Goal: Information Seeking & Learning: Learn about a topic

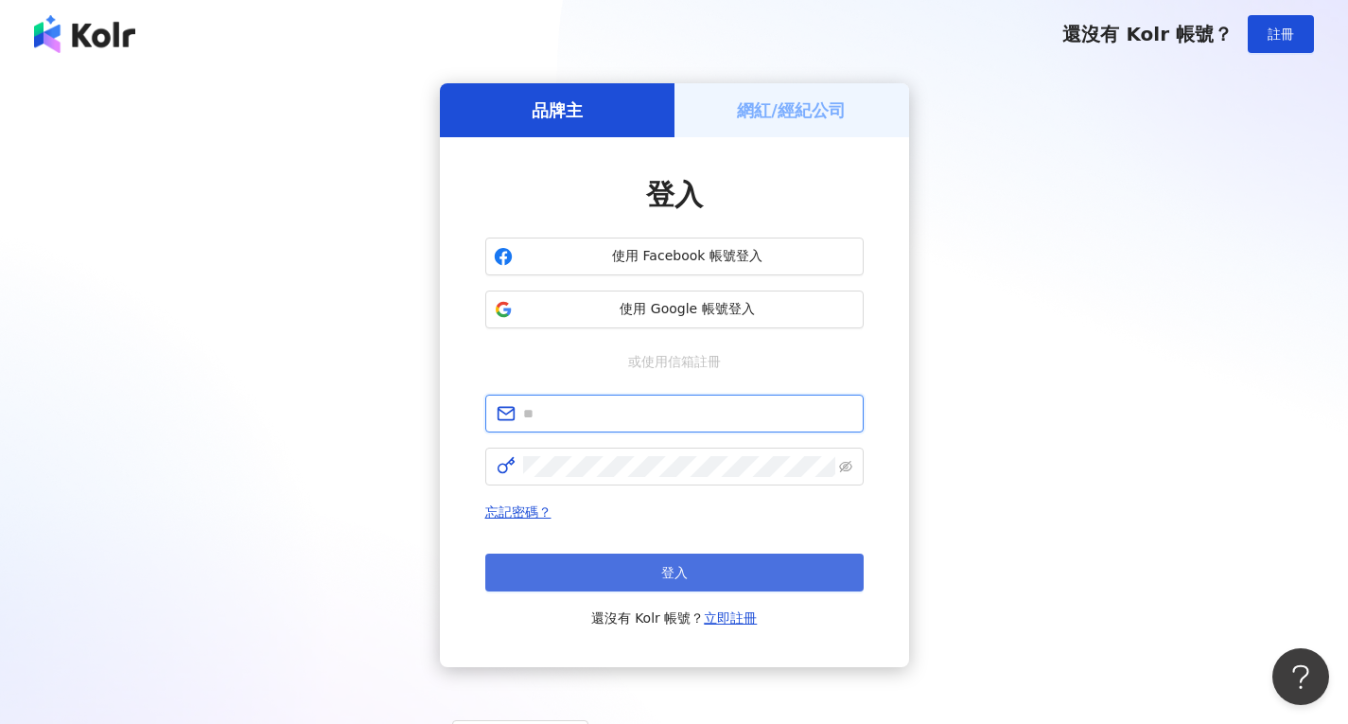
type input "**********"
click at [703, 566] on button "登入" at bounding box center [674, 573] width 379 height 38
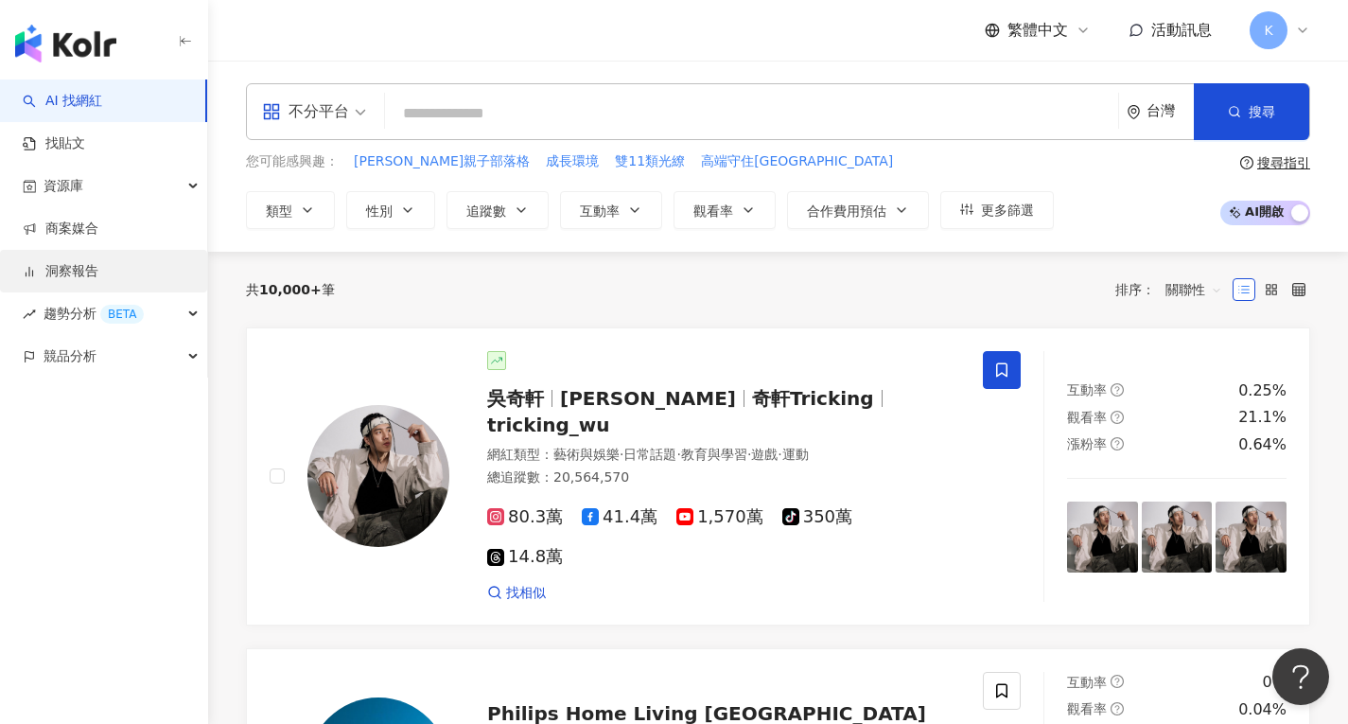
click at [80, 272] on link "洞察報告" at bounding box center [61, 271] width 76 height 19
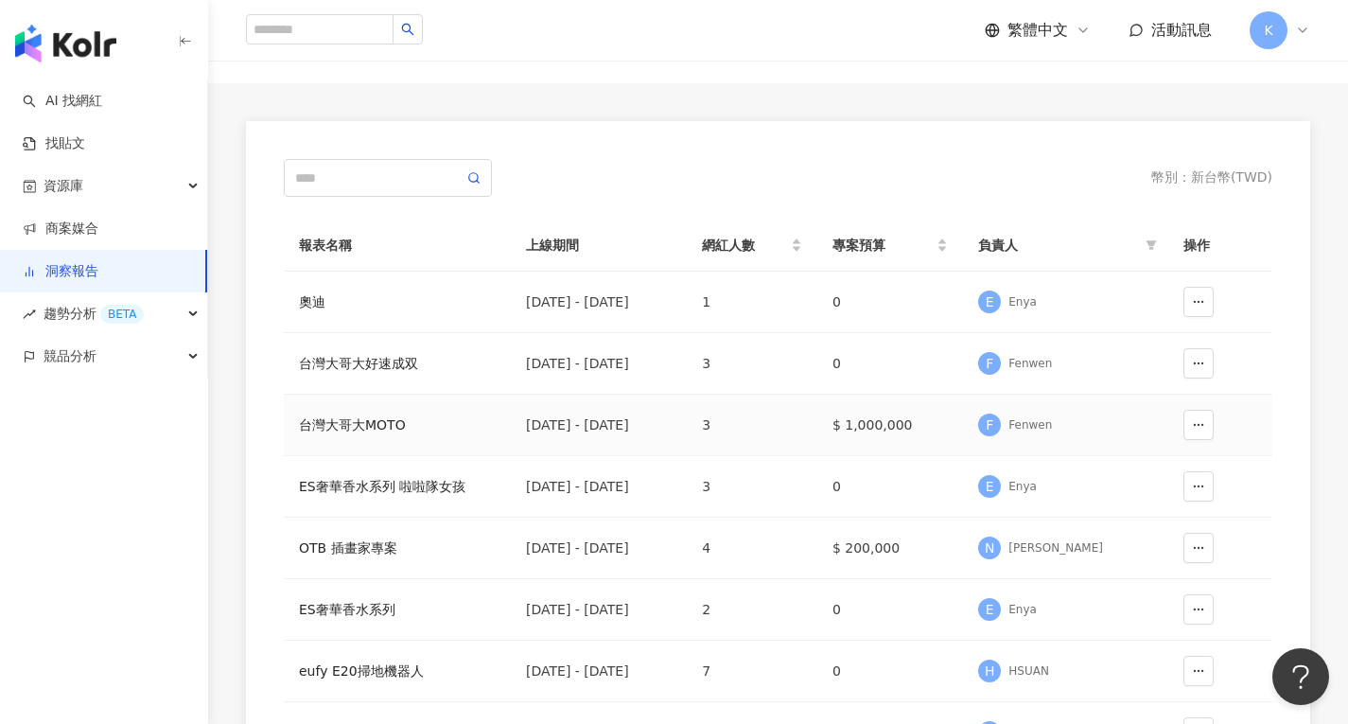
scroll to position [94, 0]
click at [371, 425] on div "台灣大哥大MOTO" at bounding box center [397, 424] width 197 height 21
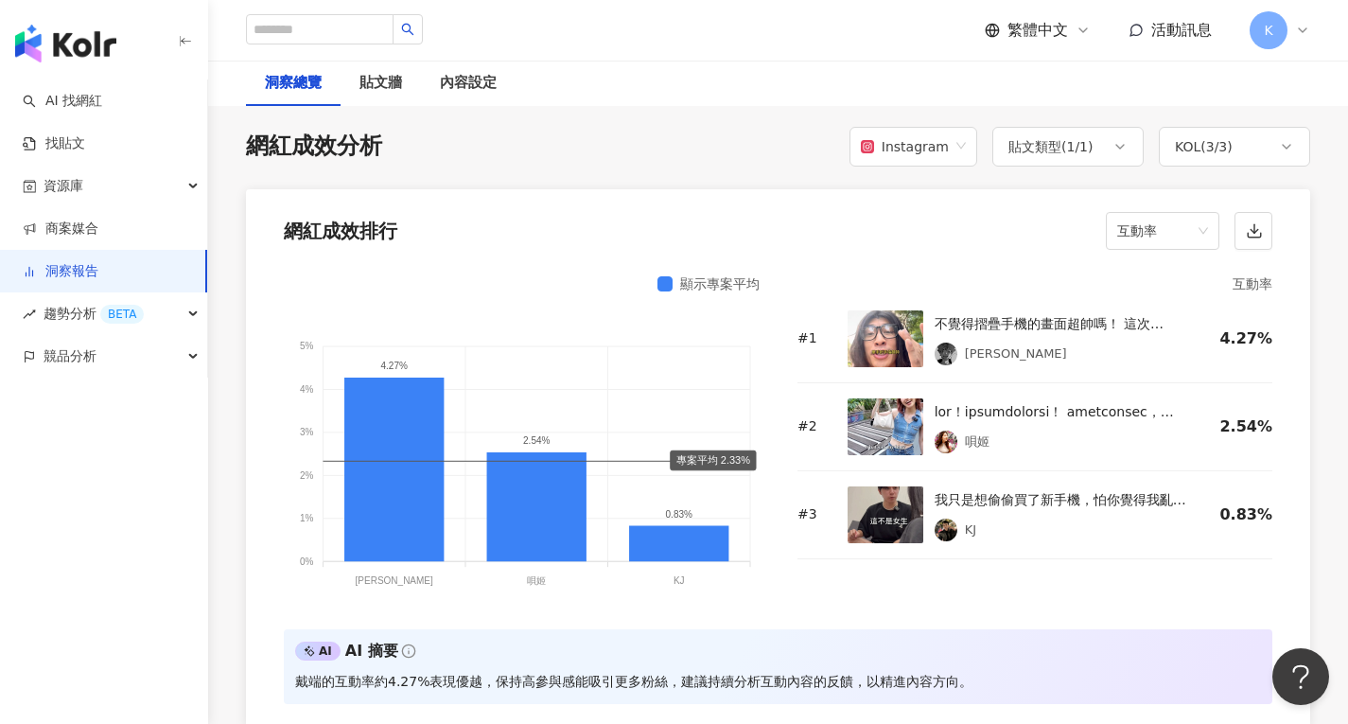
scroll to position [1419, 0]
click at [248, 643] on div "顯示專案平均 5% 5% 4% 4% 3% 3% 2% 2% 1% 1% 0% 0% 4.27% 2.54% 0.83% [PERSON_NAME] 戴端 唄…" at bounding box center [778, 493] width 1065 height 465
click at [1192, 234] on span "互動率" at bounding box center [1163, 231] width 91 height 36
click at [1161, 311] on div "留言數" at bounding box center [1162, 305] width 83 height 21
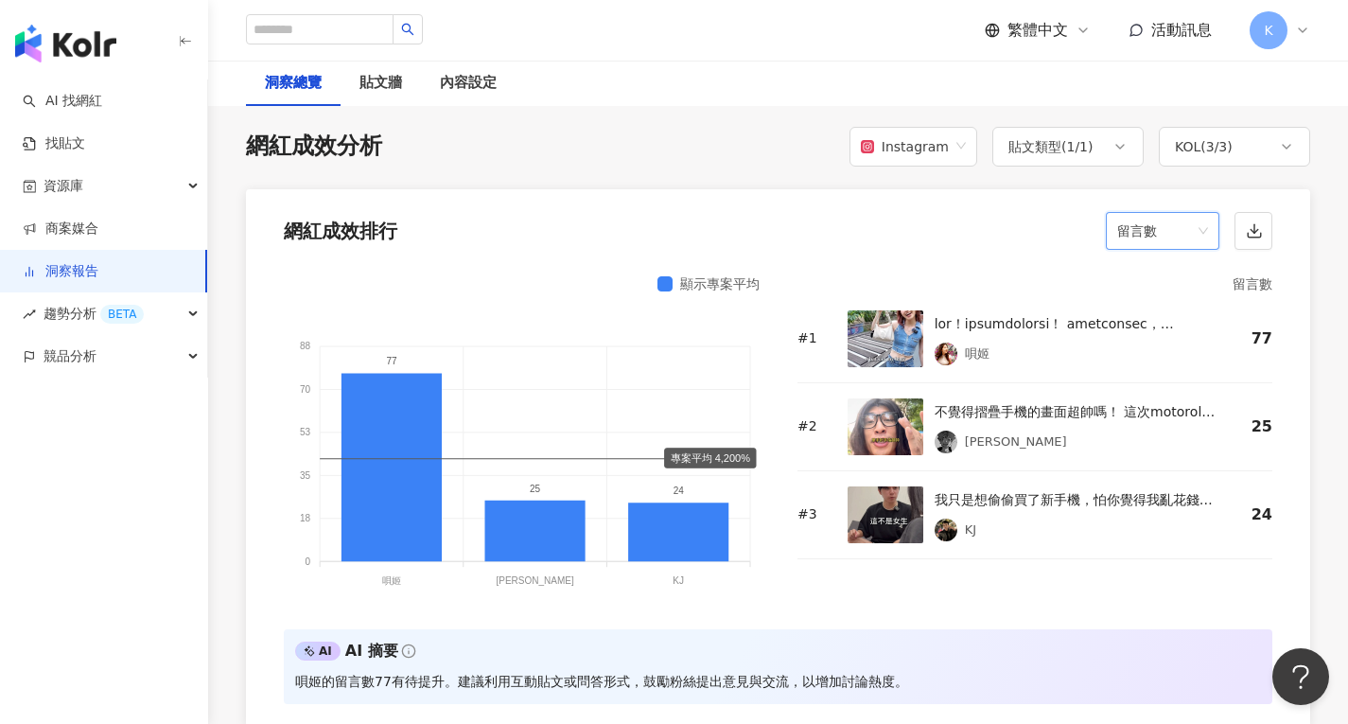
click at [1200, 231] on span "留言數" at bounding box center [1163, 231] width 91 height 36
click at [1155, 337] on div "互動數" at bounding box center [1162, 337] width 83 height 21
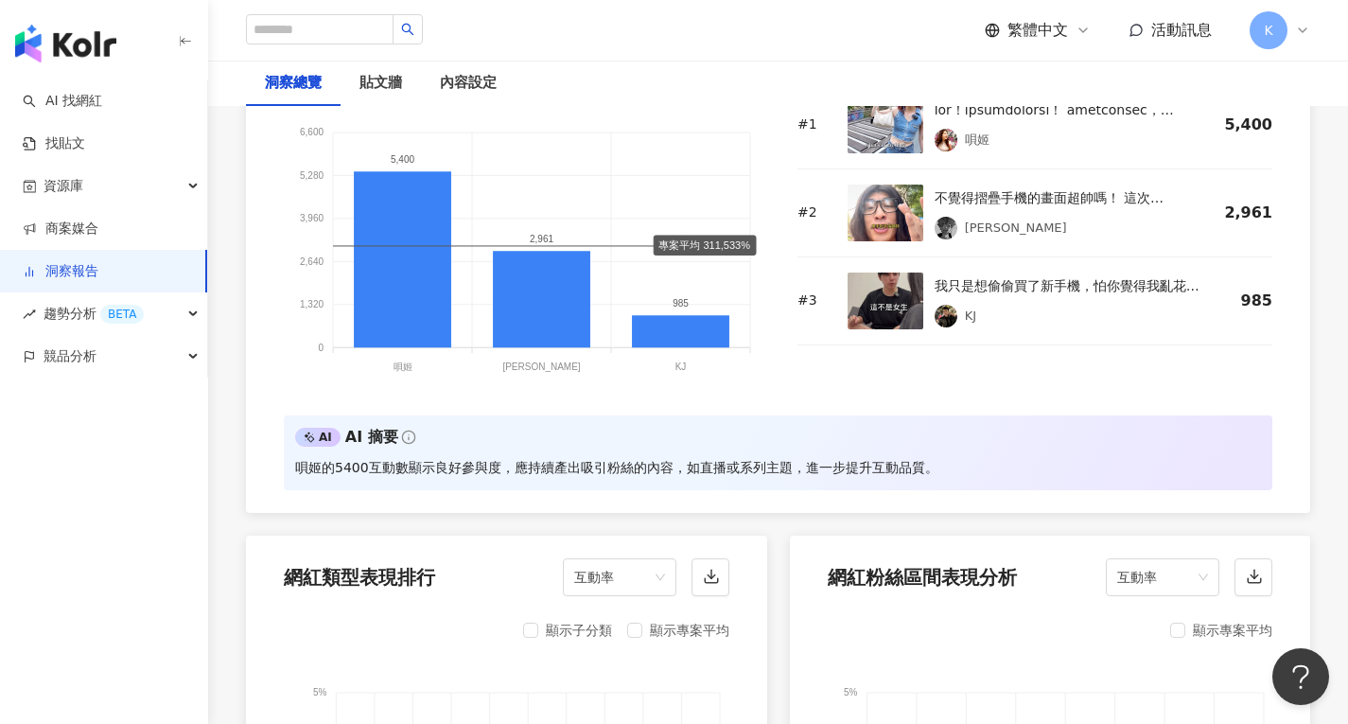
scroll to position [1798, 0]
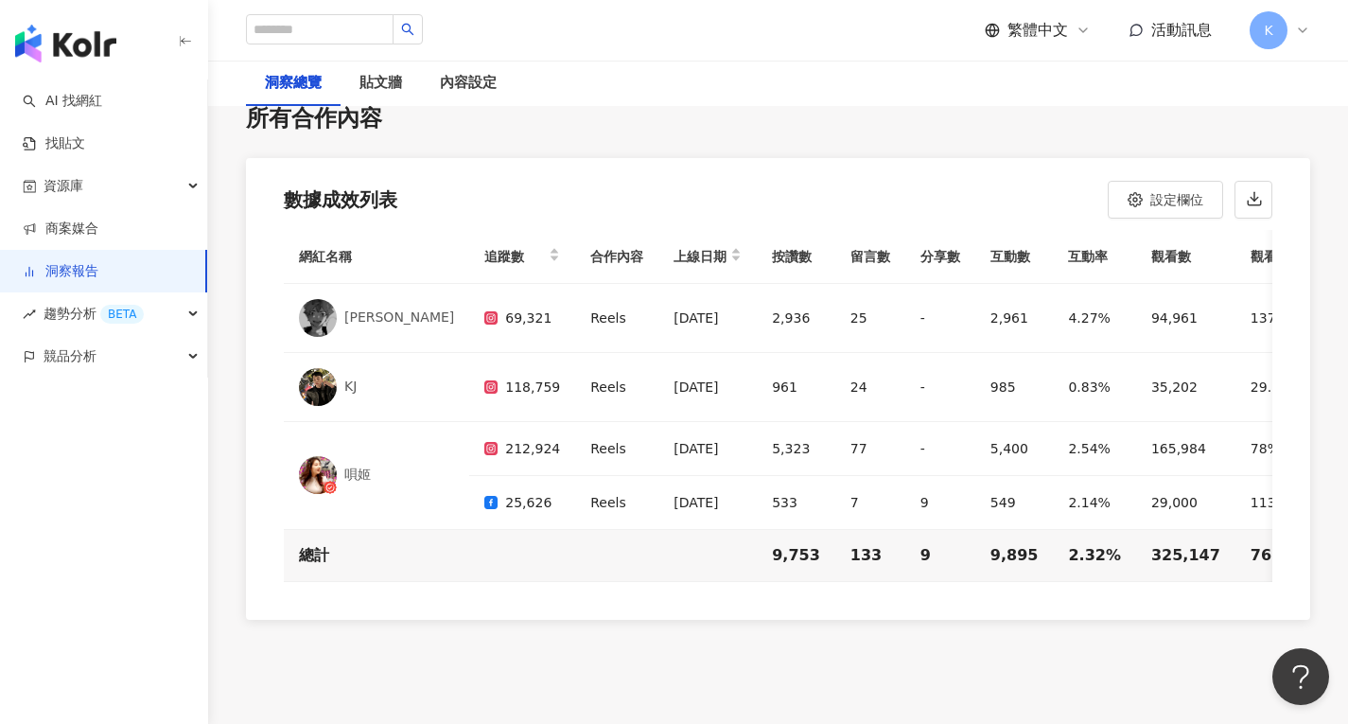
scroll to position [5375, 0]
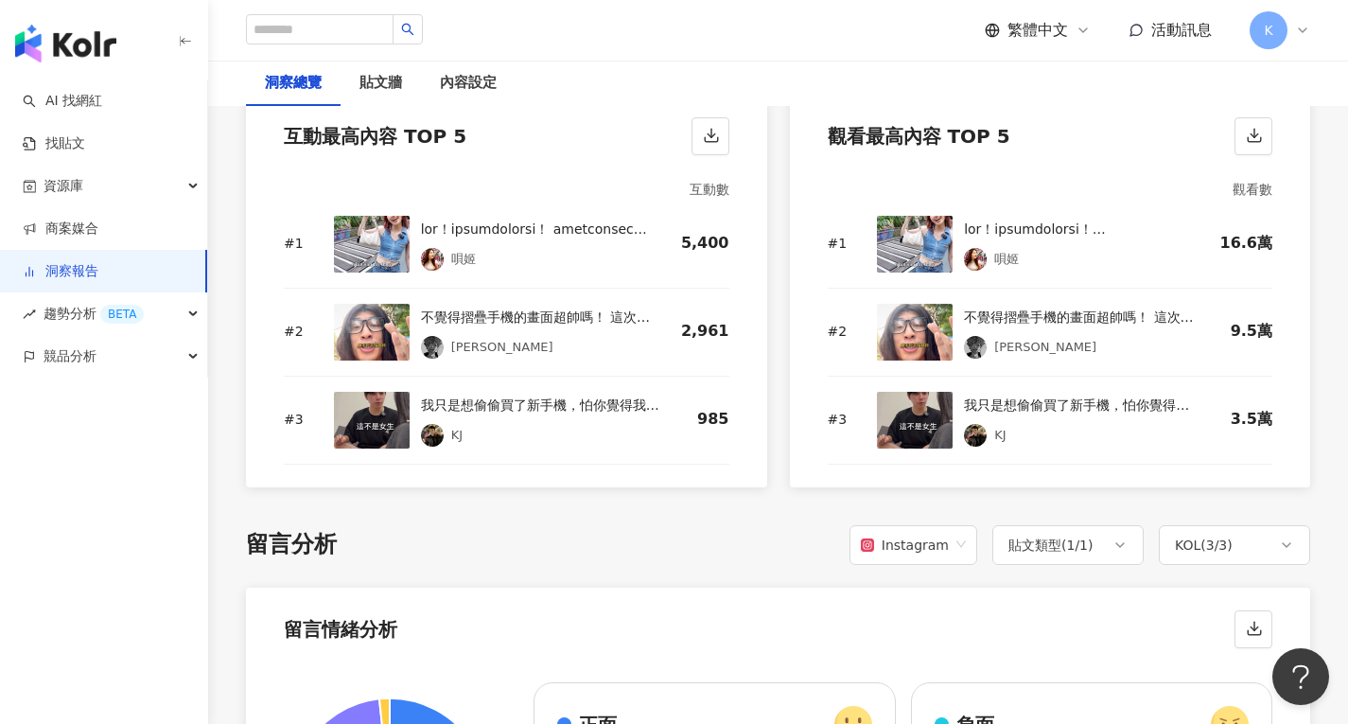
scroll to position [2581, 0]
click at [62, 26] on img "button" at bounding box center [65, 44] width 101 height 38
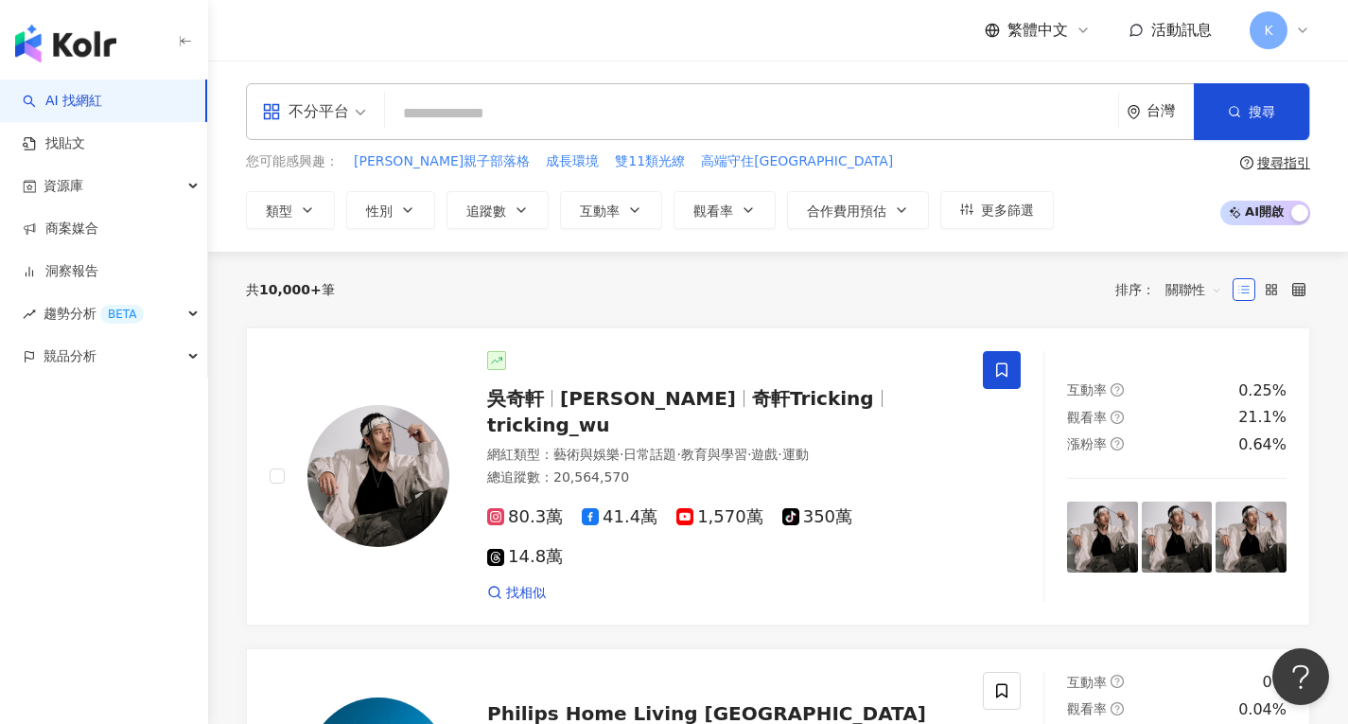
scroll to position [627, 0]
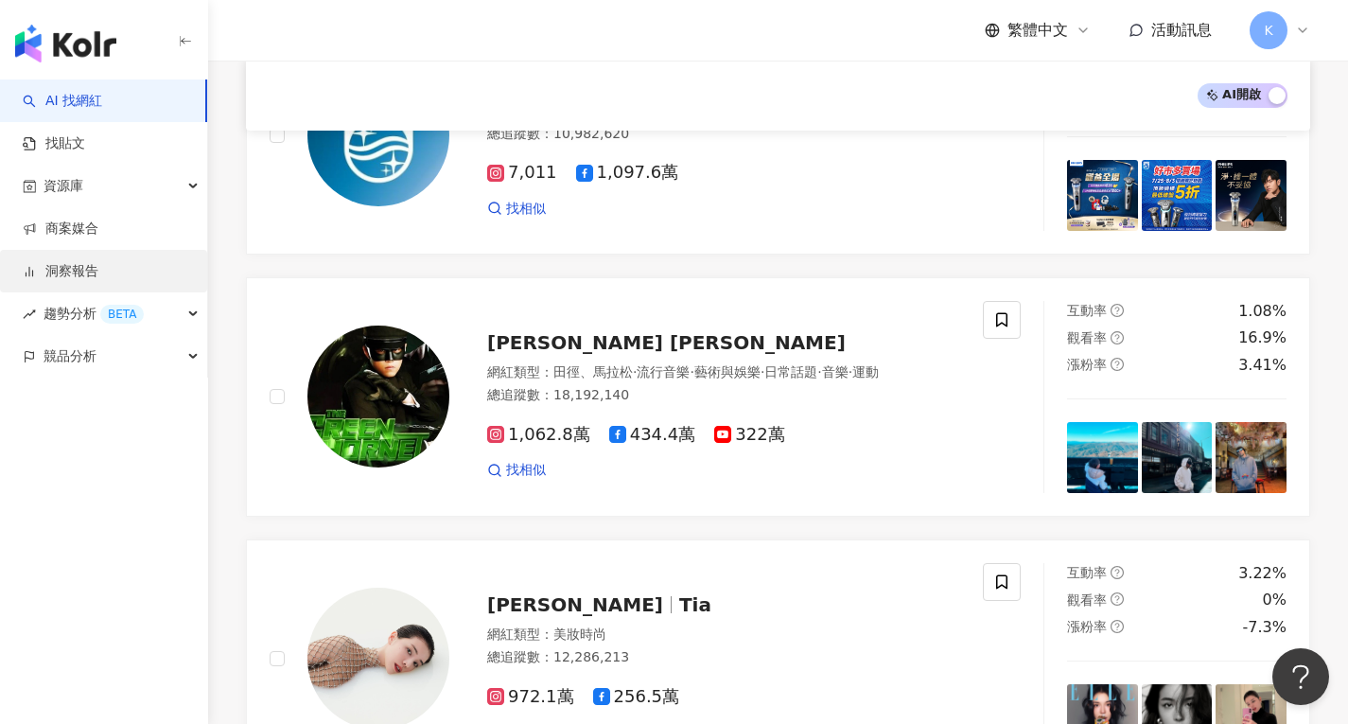
click at [98, 281] on link "洞察報告" at bounding box center [61, 271] width 76 height 19
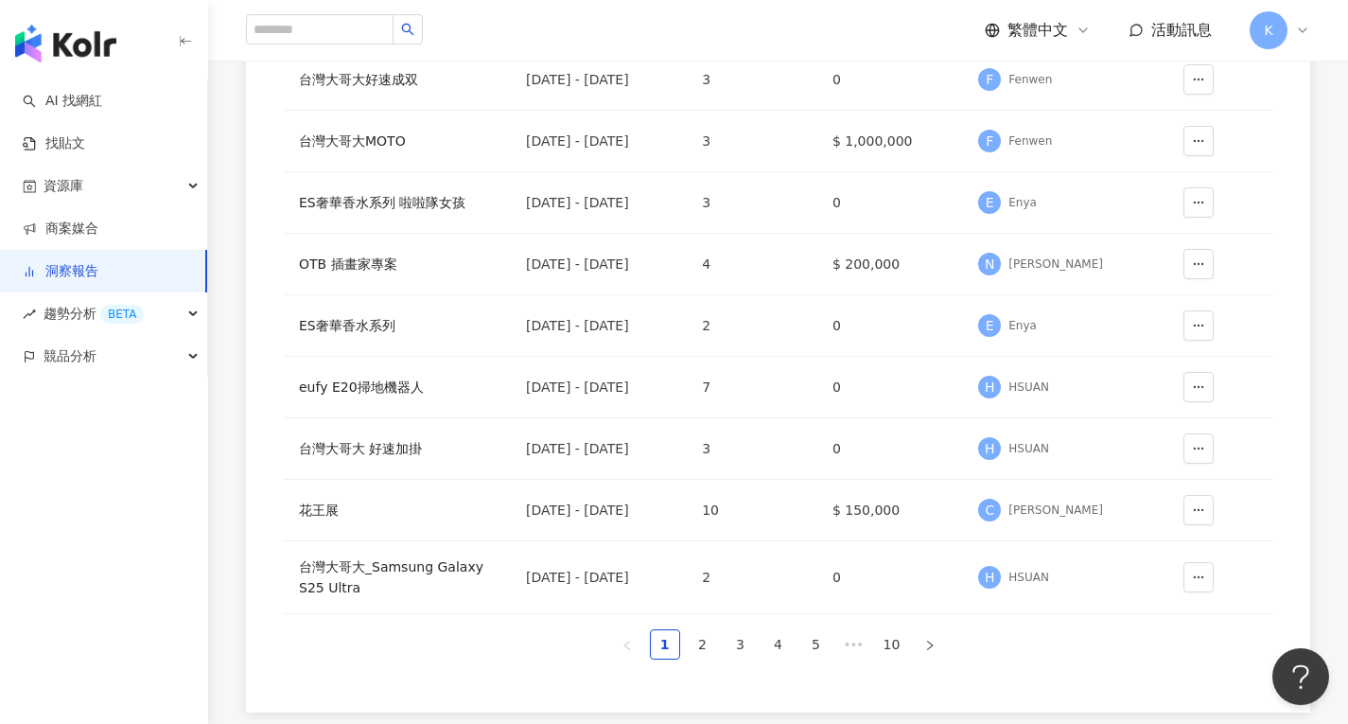
scroll to position [377, 0]
click at [357, 266] on div "OTB 插畫家專案" at bounding box center [397, 264] width 197 height 21
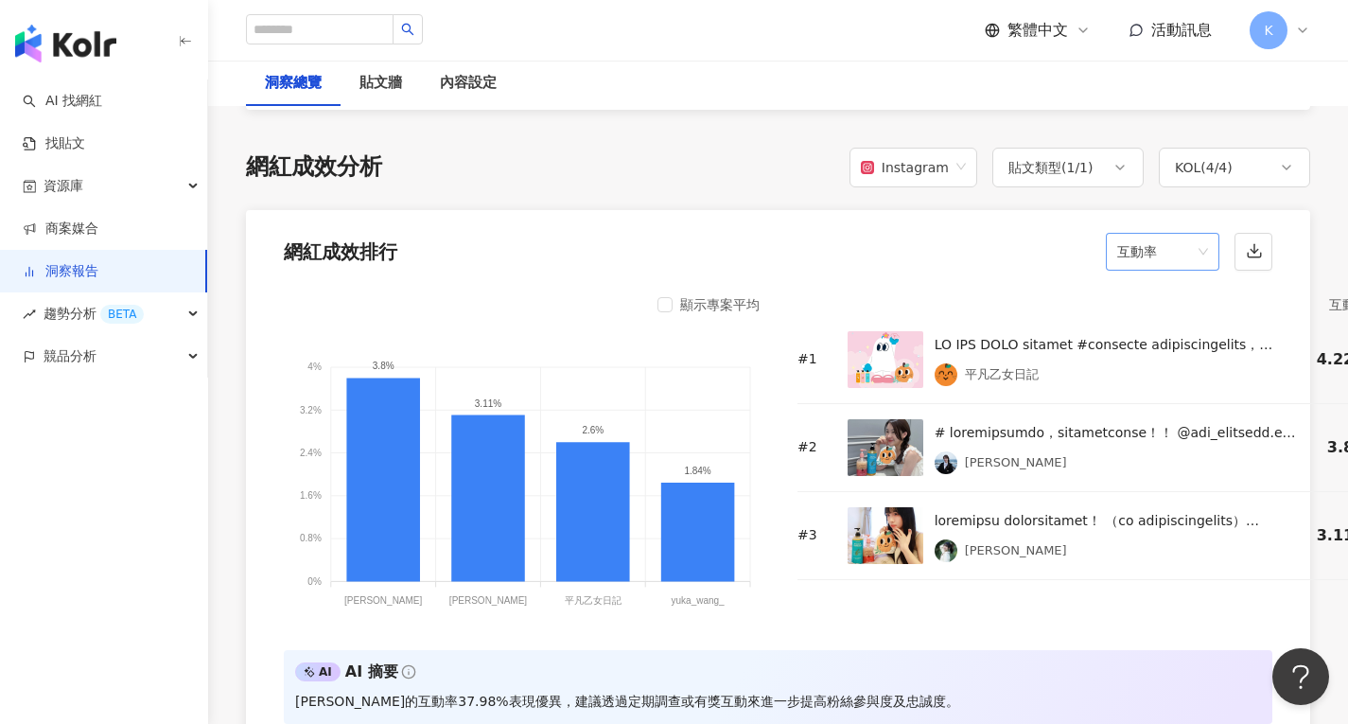
scroll to position [1418, 0]
click at [1204, 252] on span "互動率" at bounding box center [1163, 251] width 91 height 36
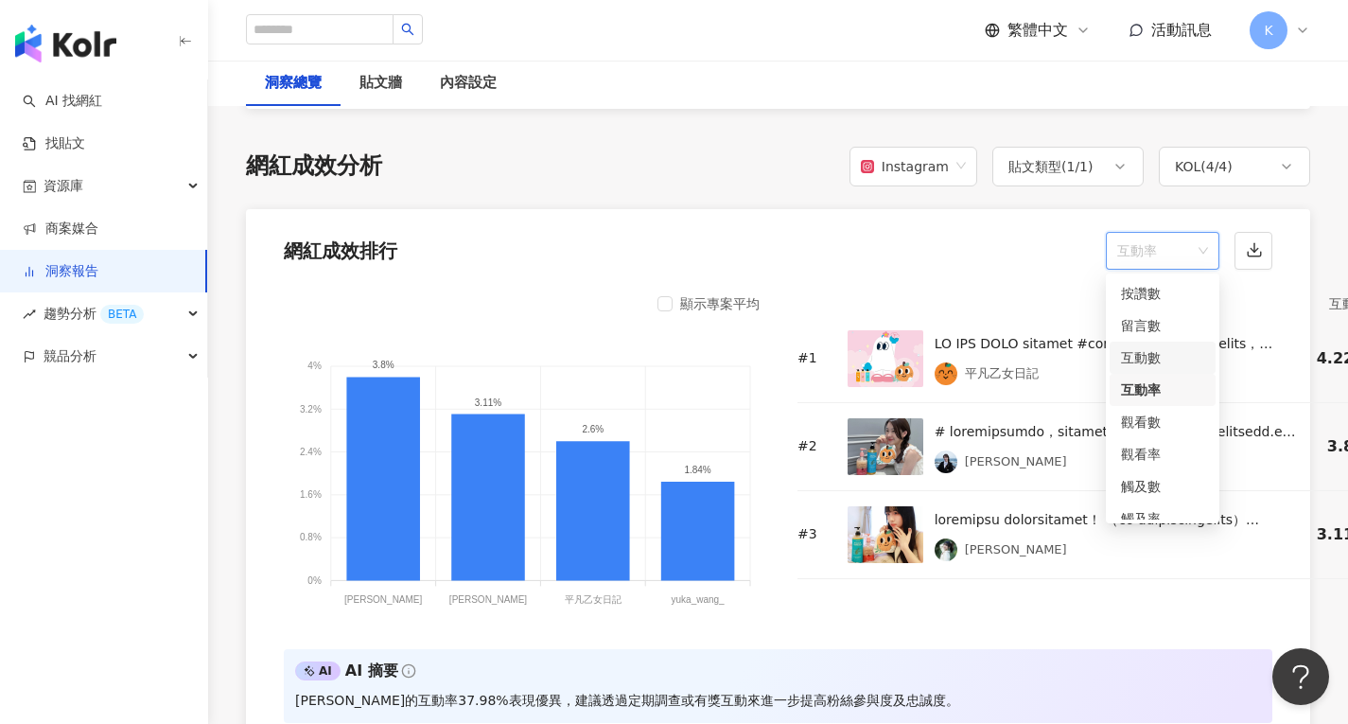
click at [1163, 358] on div "互動數" at bounding box center [1162, 357] width 83 height 21
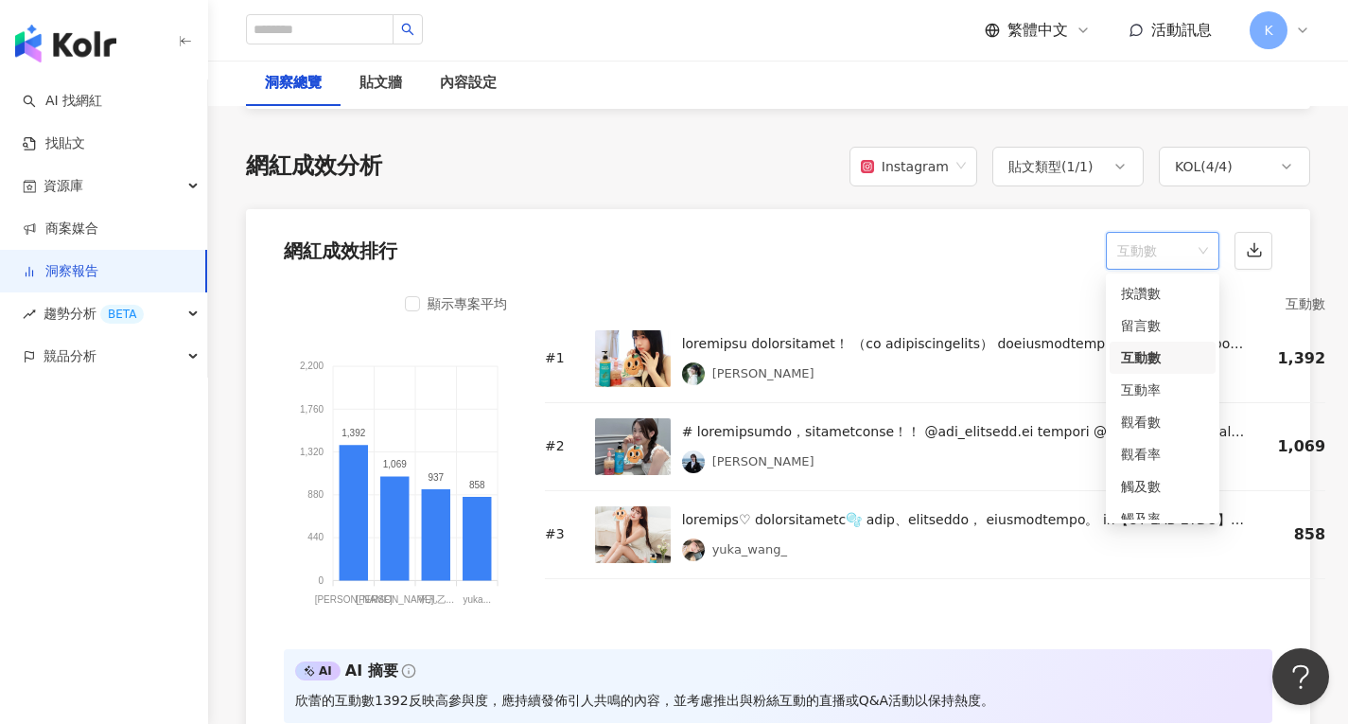
click at [1199, 245] on span "互動數" at bounding box center [1163, 251] width 91 height 36
drag, startPoint x: 1153, startPoint y: 453, endPoint x: 1161, endPoint y: 477, distance: 25.1
click at [1161, 477] on div "按讚數 留言數 互動數 互動率 觀看數 觀看率 觸及數 觸及率 連結點擊數 連結點擊率" at bounding box center [1163, 438] width 106 height 322
click at [1156, 490] on div "觸及數" at bounding box center [1162, 486] width 83 height 21
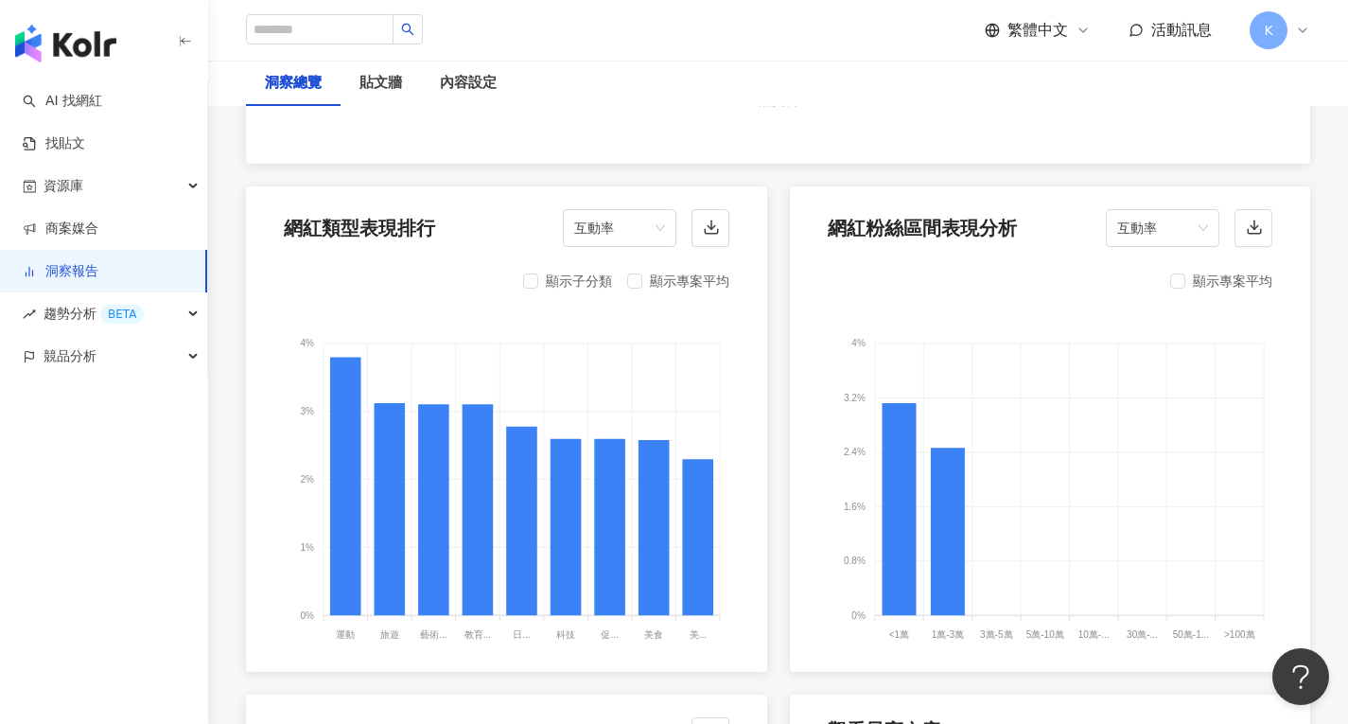
scroll to position [1701, 0]
click at [1209, 225] on div "互動率" at bounding box center [1163, 228] width 114 height 38
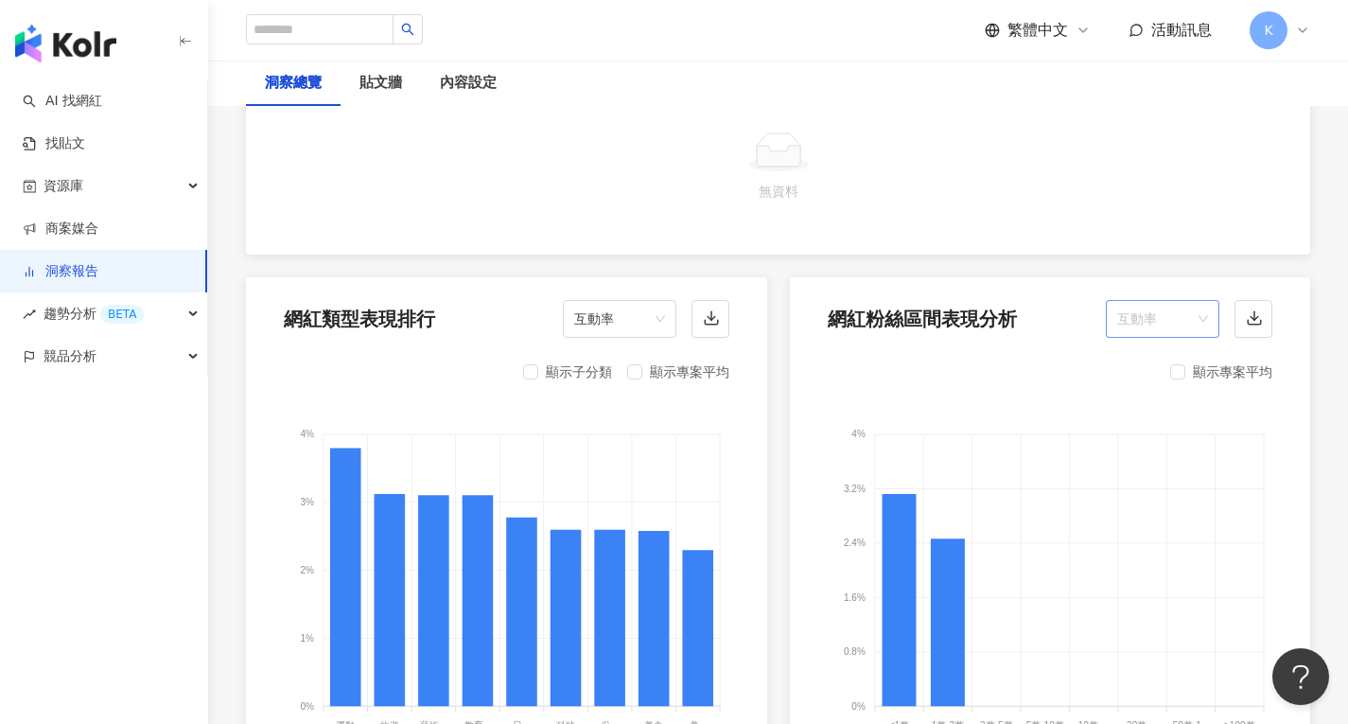
click at [1209, 302] on div "互動率" at bounding box center [1163, 319] width 114 height 38
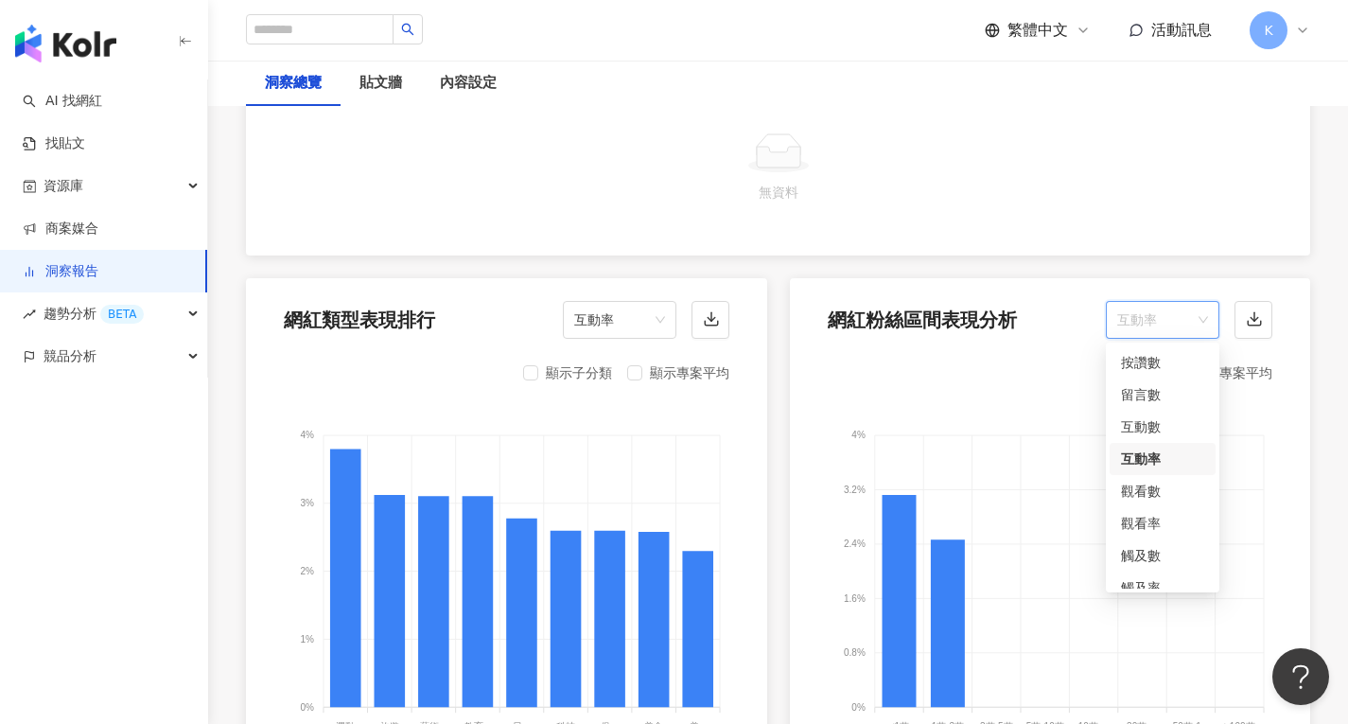
scroll to position [1609, 0]
click at [1169, 368] on div "按讚數" at bounding box center [1162, 363] width 83 height 21
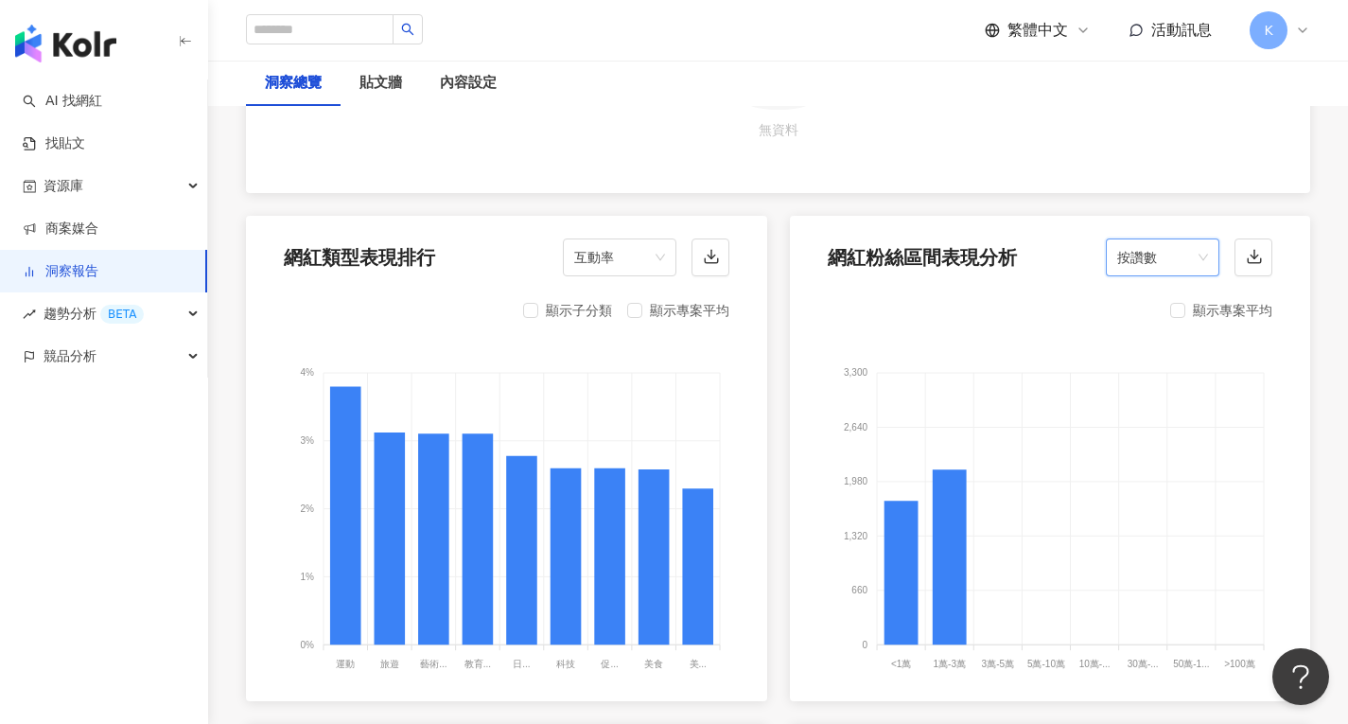
scroll to position [1672, 0]
click at [644, 254] on span "互動率" at bounding box center [619, 257] width 91 height 36
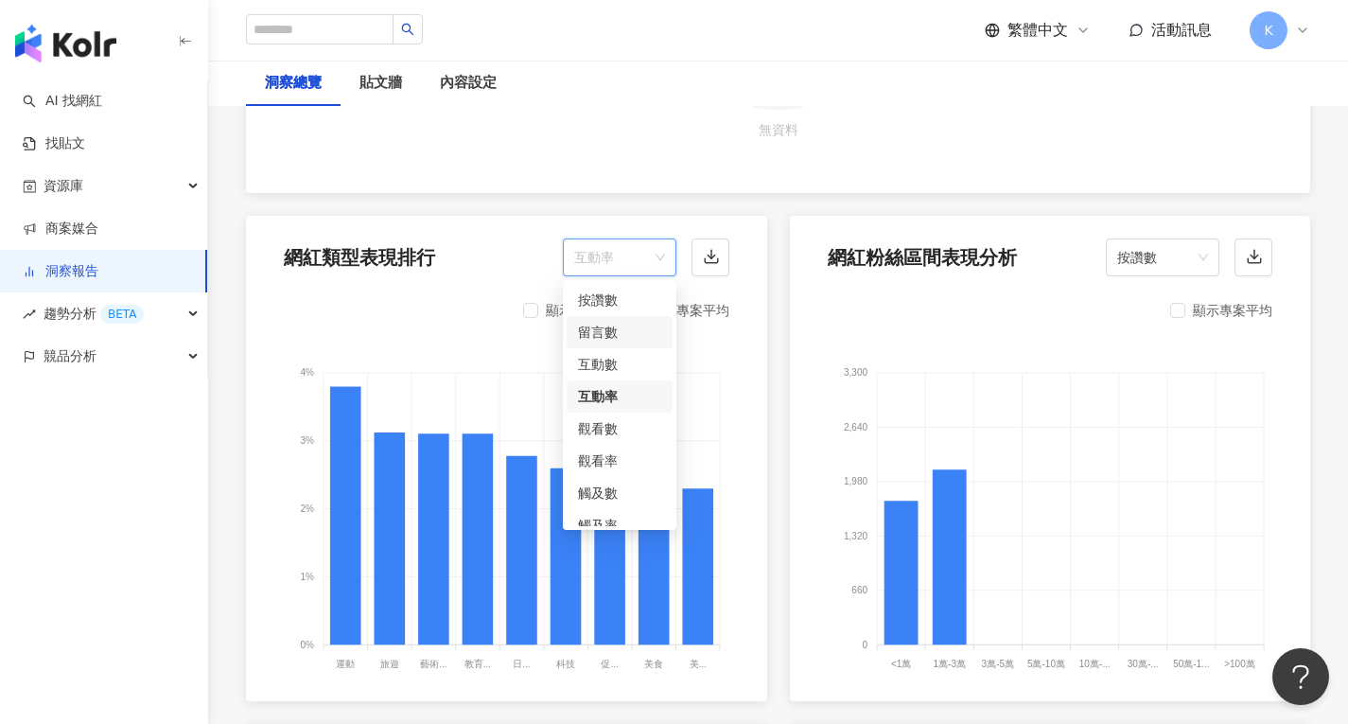
click at [621, 336] on div "留言數" at bounding box center [619, 332] width 83 height 21
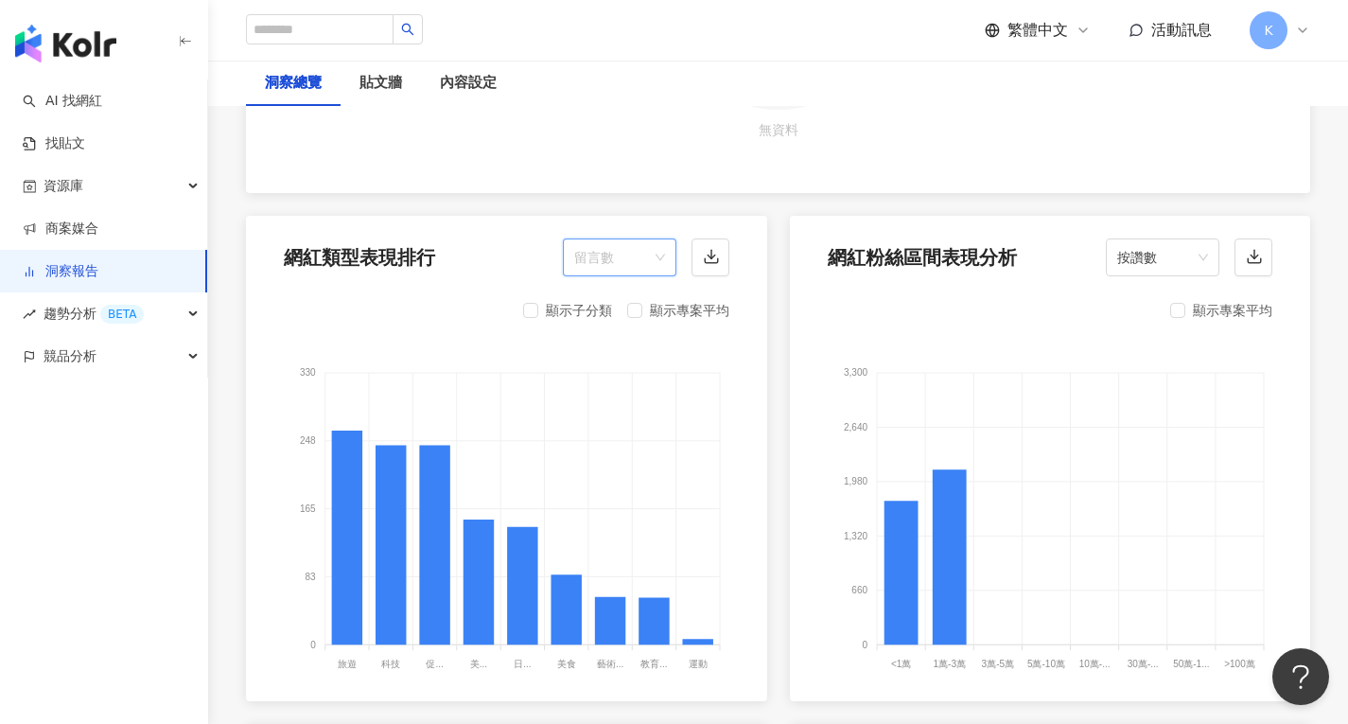
click at [660, 255] on span "留言數" at bounding box center [619, 257] width 91 height 36
click at [633, 302] on div "按讚數" at bounding box center [619, 300] width 83 height 21
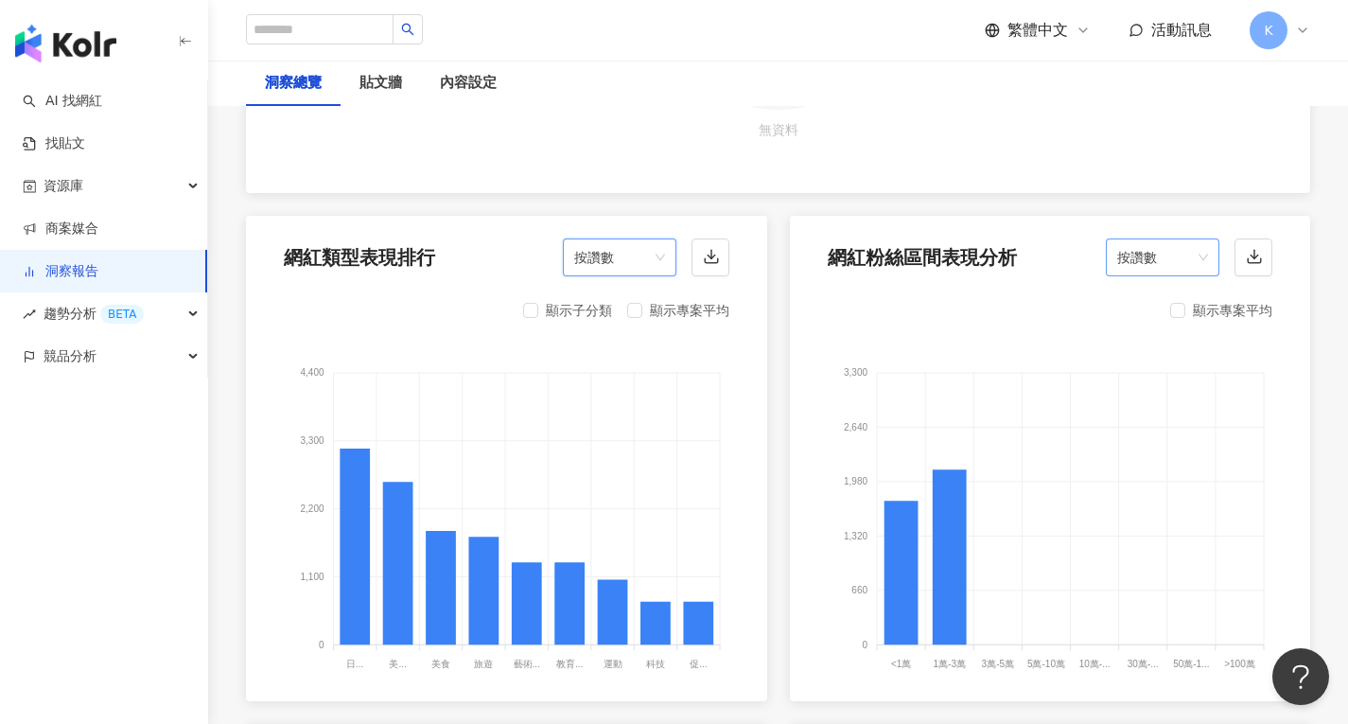
click at [1193, 251] on span "按讚數" at bounding box center [1163, 257] width 91 height 36
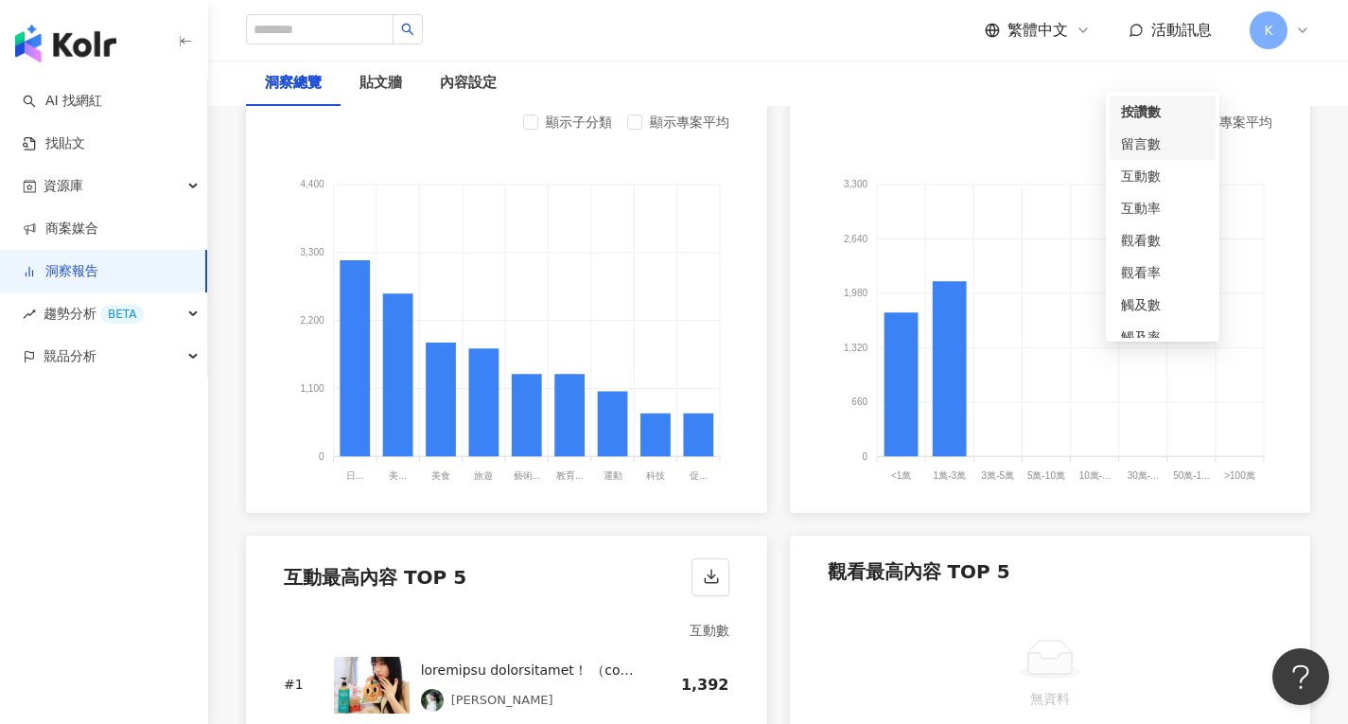
click at [780, 307] on div "網紅成效排行 觸及數 無資料 網紅類型表現排行 按讚數 顯示子分類 顯示專案平均 4,400 4,400 3,300 3,300 2,200 2,200 1,…" at bounding box center [778, 435] width 1065 height 1337
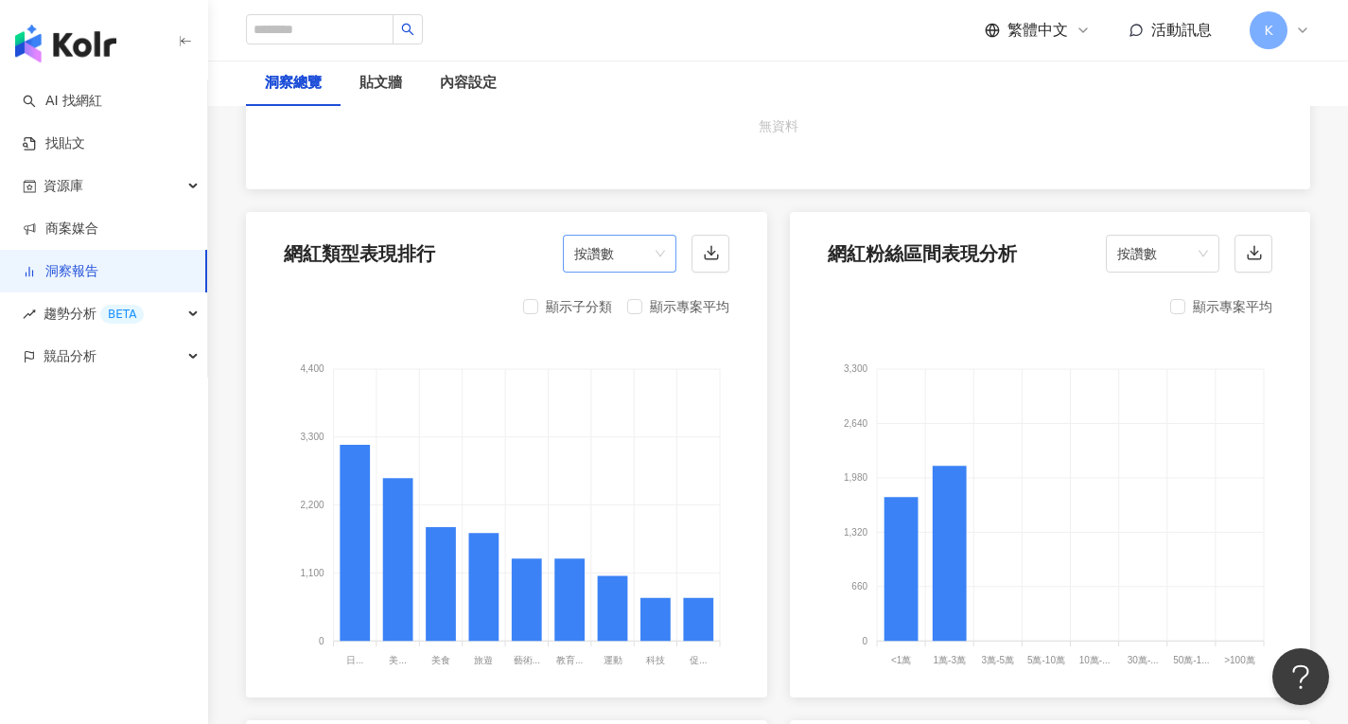
scroll to position [1673, 0]
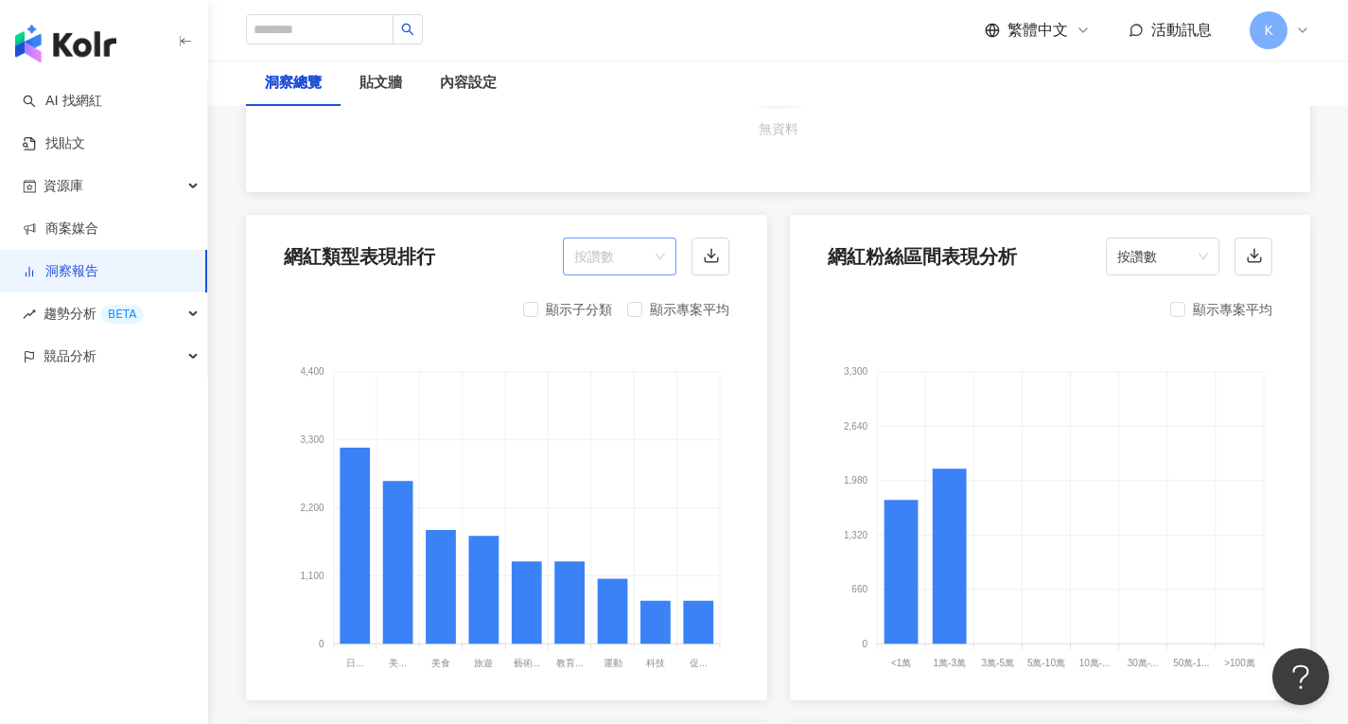
click at [651, 255] on span "按讚數" at bounding box center [619, 256] width 91 height 36
click at [620, 339] on div "留言數" at bounding box center [619, 331] width 83 height 21
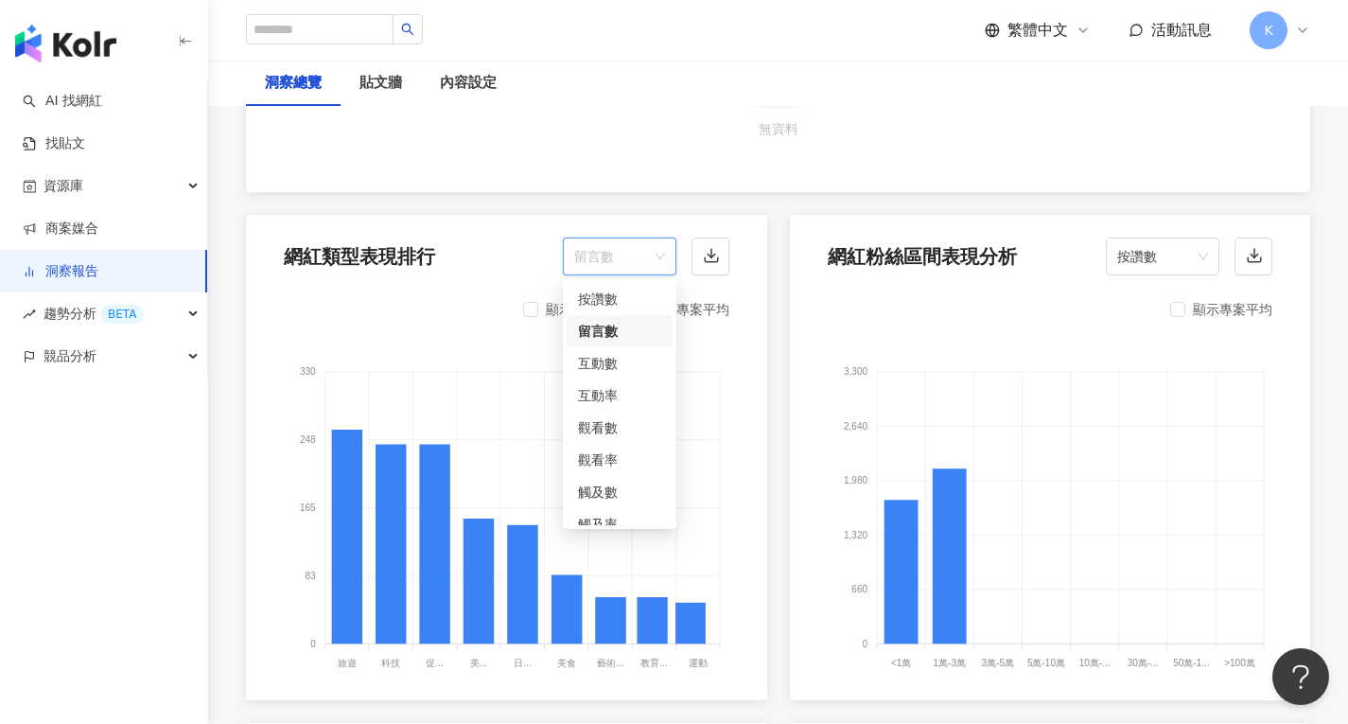
click at [643, 248] on span "留言數" at bounding box center [619, 256] width 91 height 36
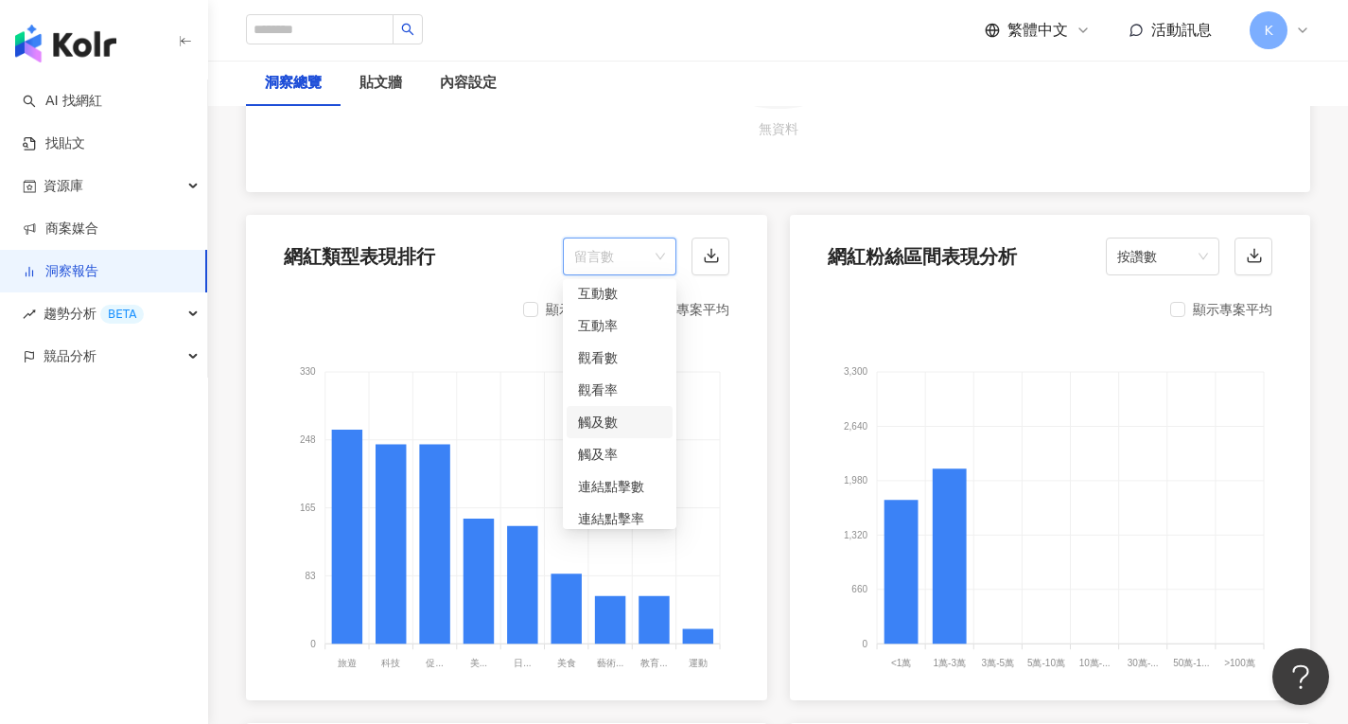
scroll to position [79, 0]
click at [602, 346] on div "觀看數" at bounding box center [619, 348] width 83 height 21
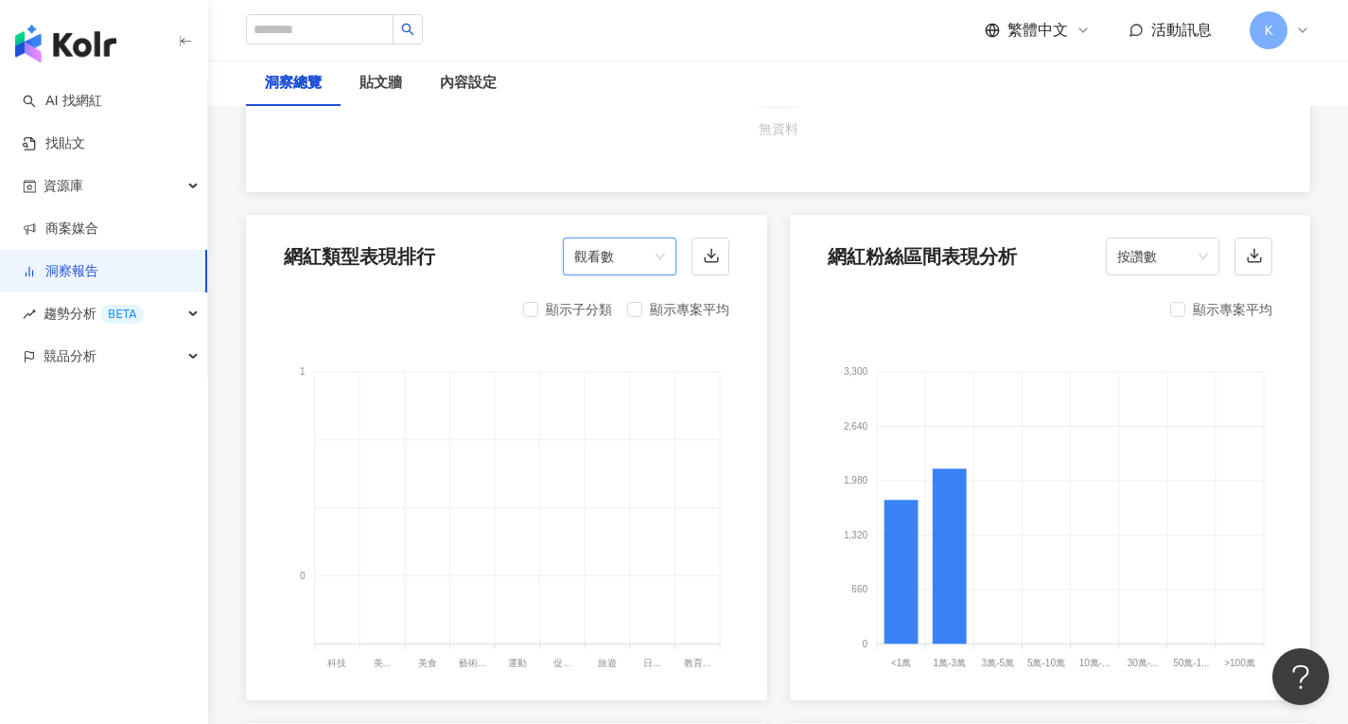
click at [652, 255] on span "觀看數" at bounding box center [619, 256] width 91 height 36
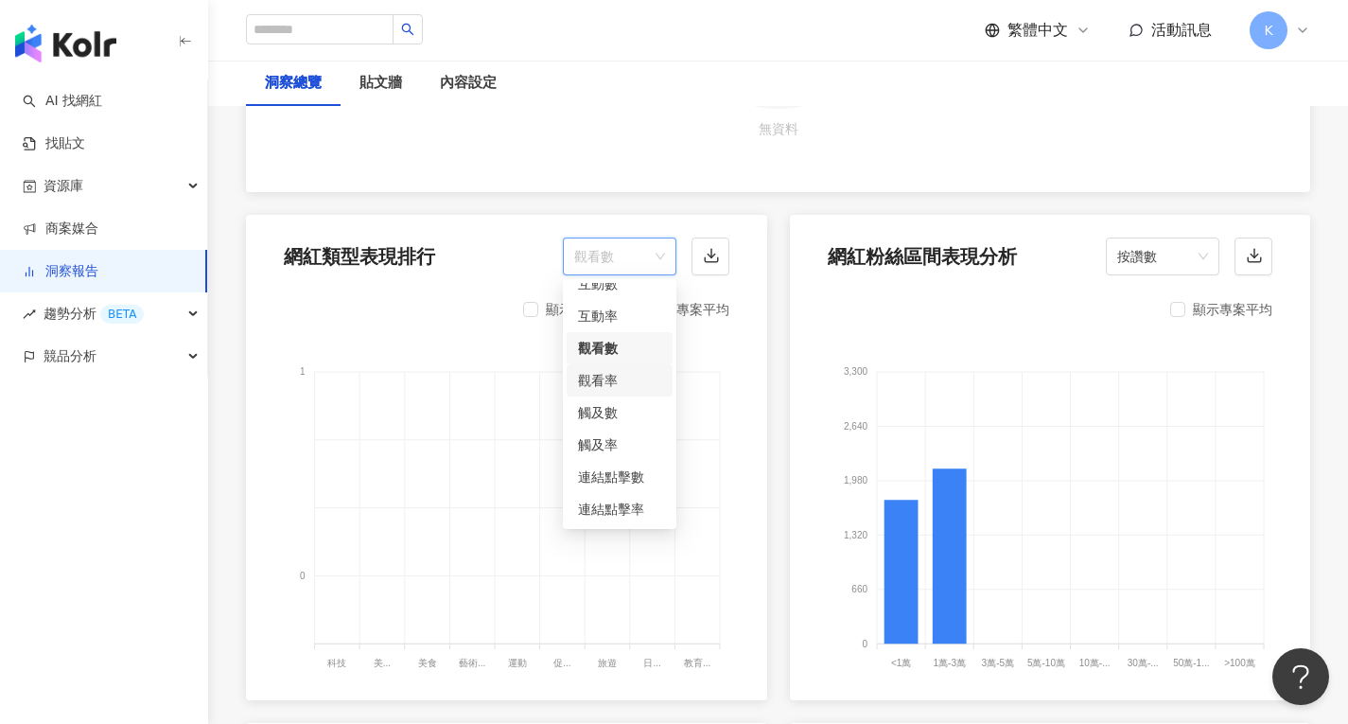
click at [625, 375] on div "觀看率" at bounding box center [619, 380] width 83 height 21
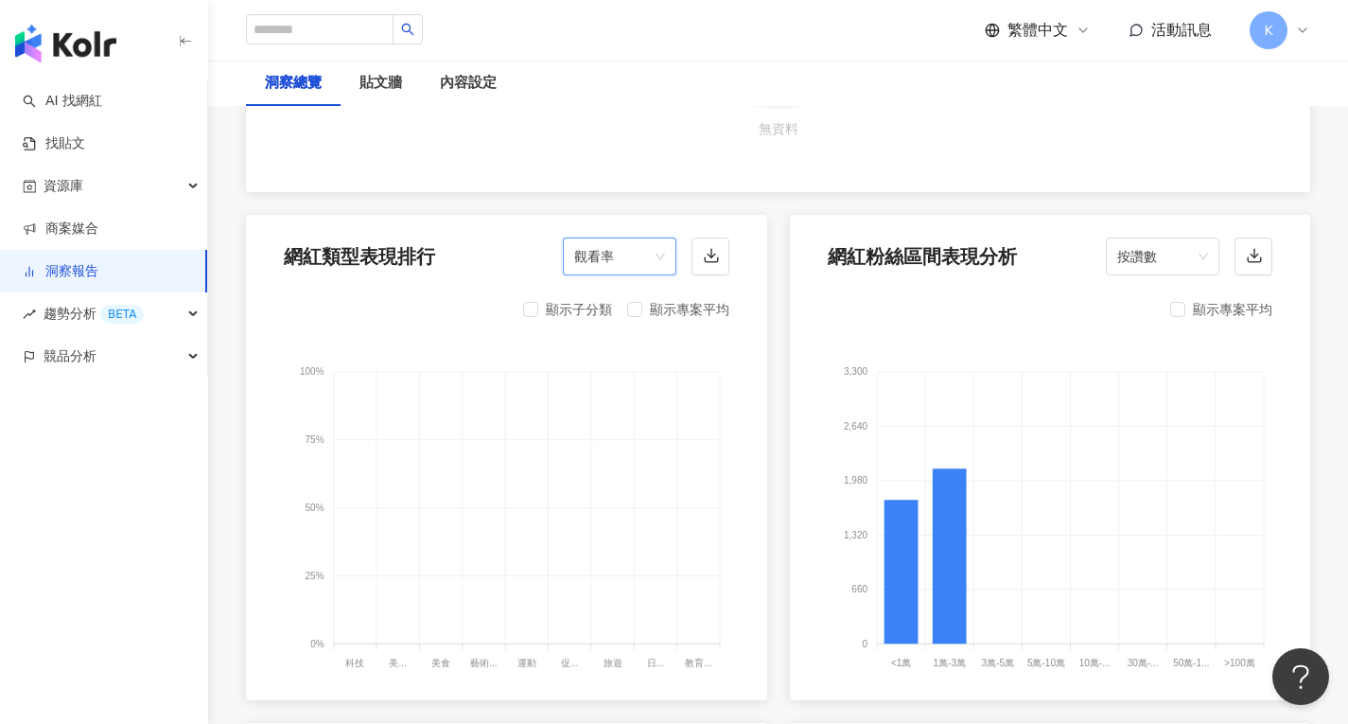
click at [650, 257] on span "觀看率" at bounding box center [619, 256] width 91 height 36
click at [631, 308] on div "互動率" at bounding box center [619, 316] width 83 height 21
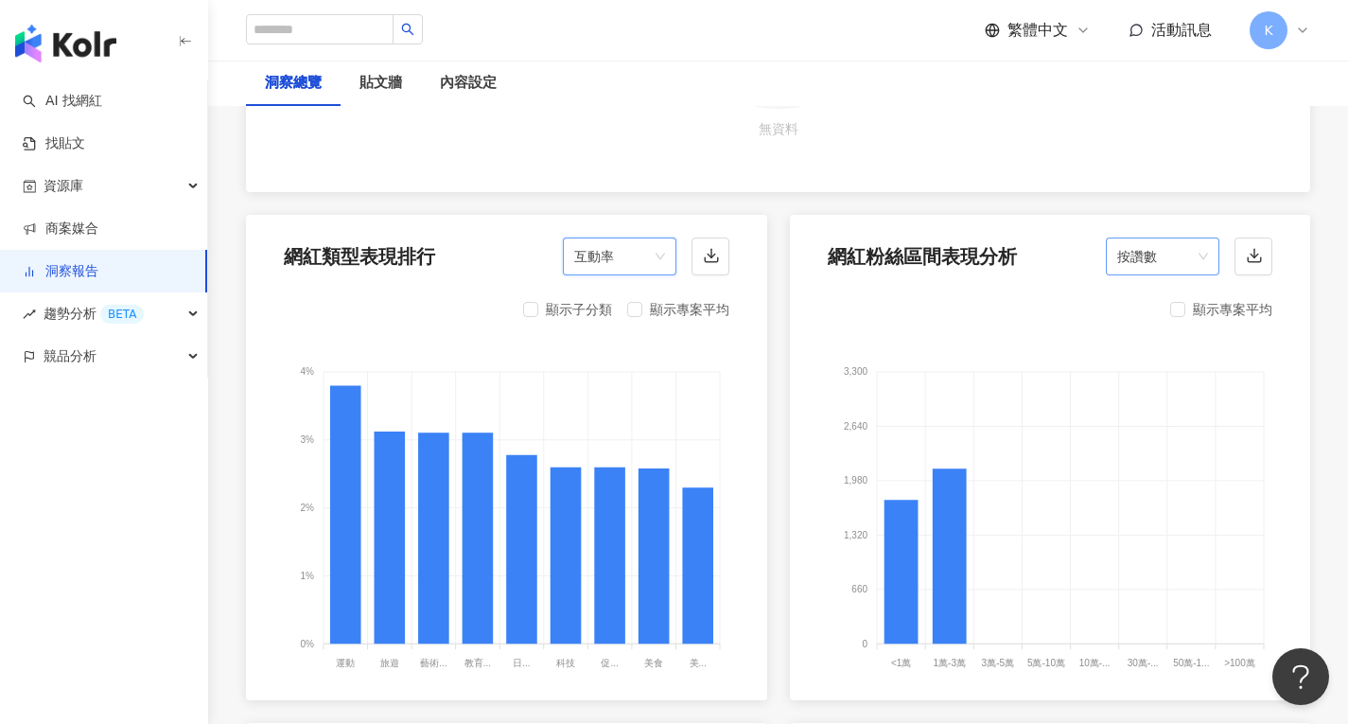
click at [1210, 253] on div "按讚數" at bounding box center [1163, 257] width 114 height 38
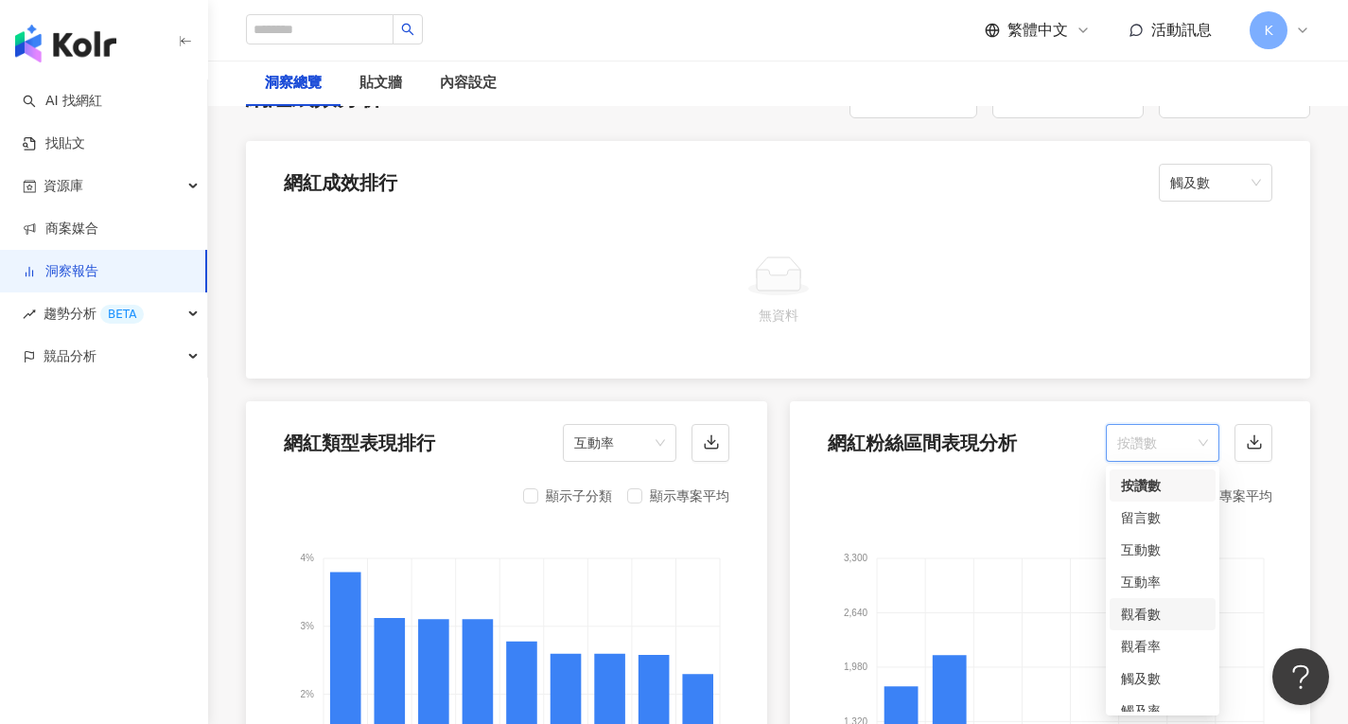
scroll to position [1486, 0]
click at [1166, 582] on div "互動率" at bounding box center [1162, 582] width 83 height 21
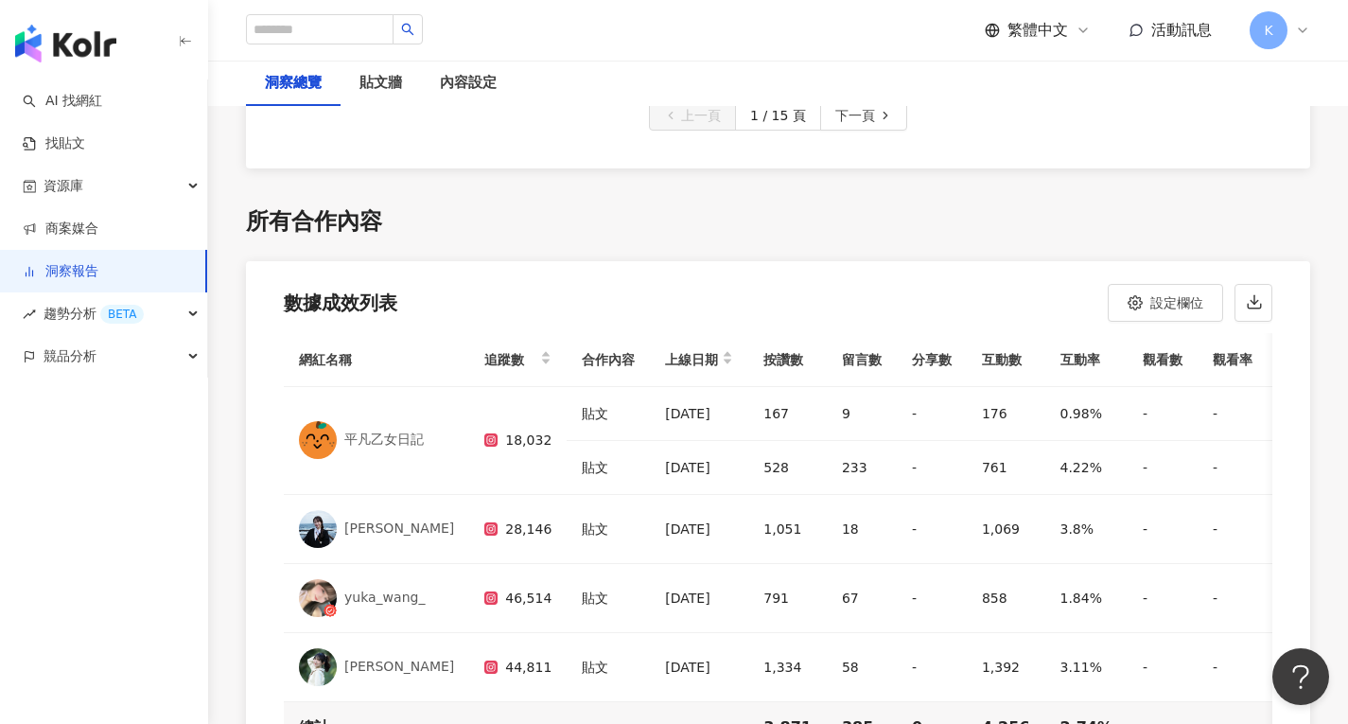
scroll to position [5212, 0]
